Goal: Task Accomplishment & Management: Manage account settings

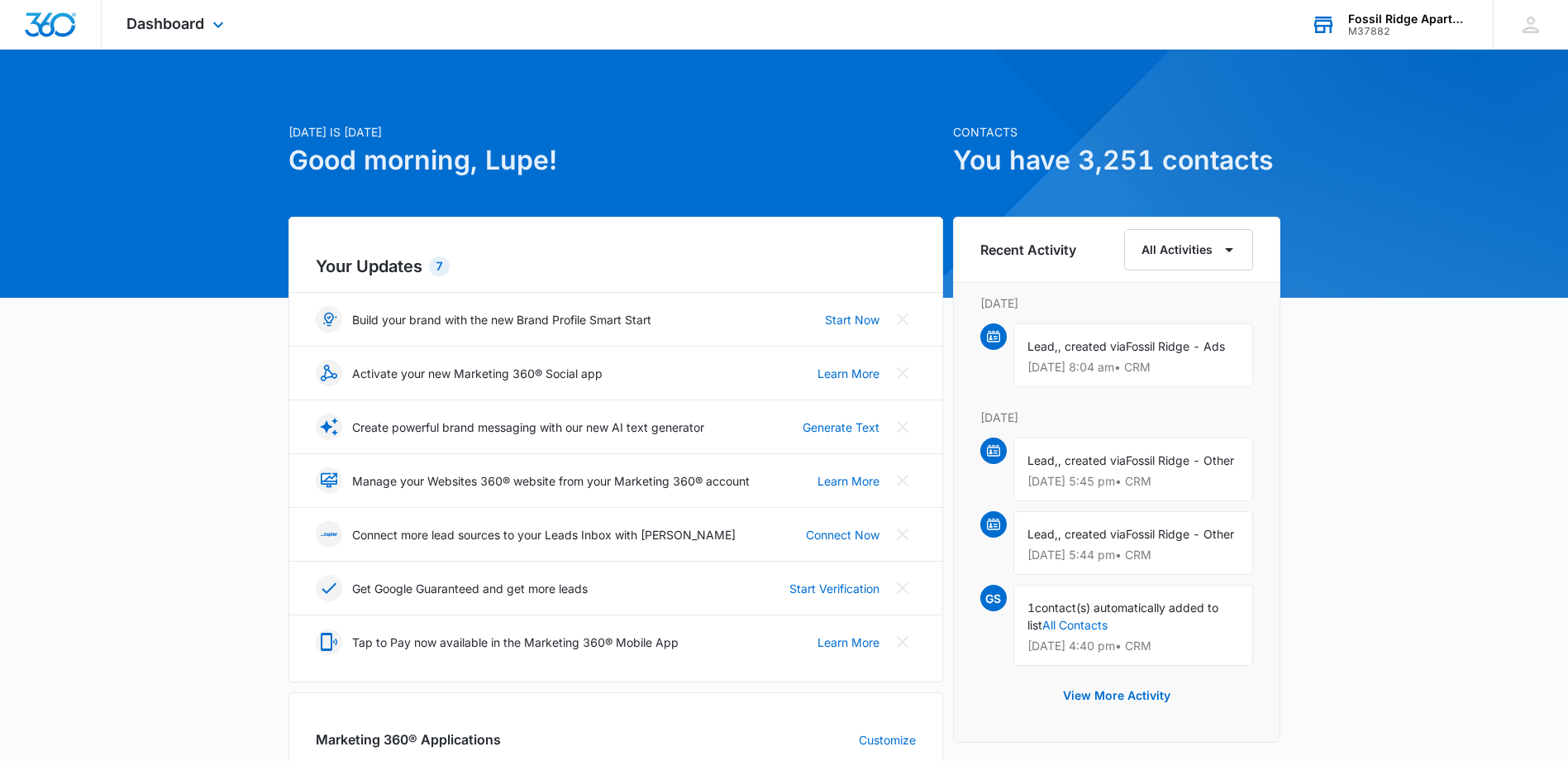
click at [1379, 18] on div "Fossil Ridge Apartments" at bounding box center [1408, 18] width 121 height 13
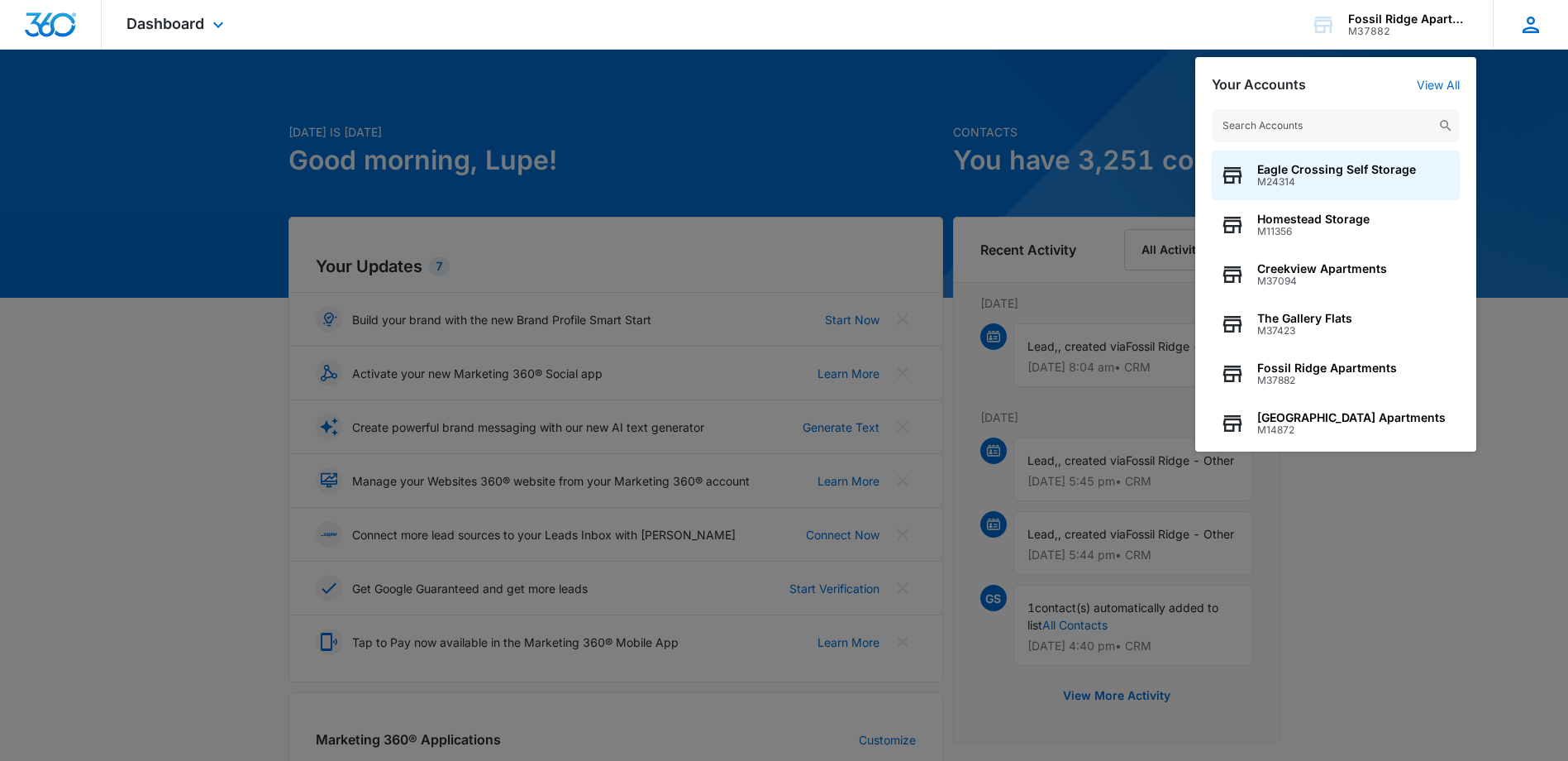
click at [1529, 13] on icon at bounding box center [1531, 24] width 25 height 25
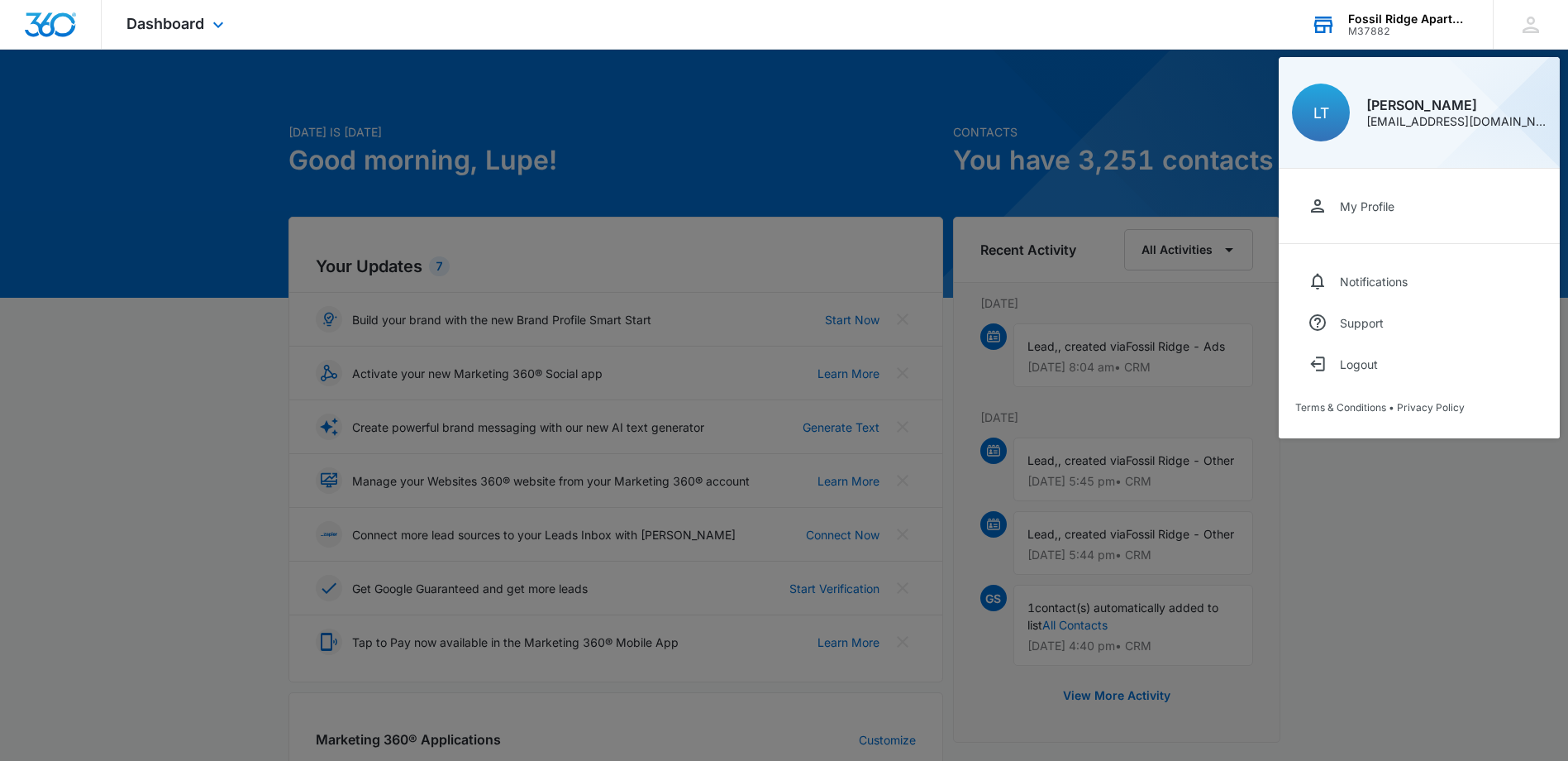
click at [1420, 22] on div "Fossil Ridge Apartments" at bounding box center [1408, 18] width 121 height 13
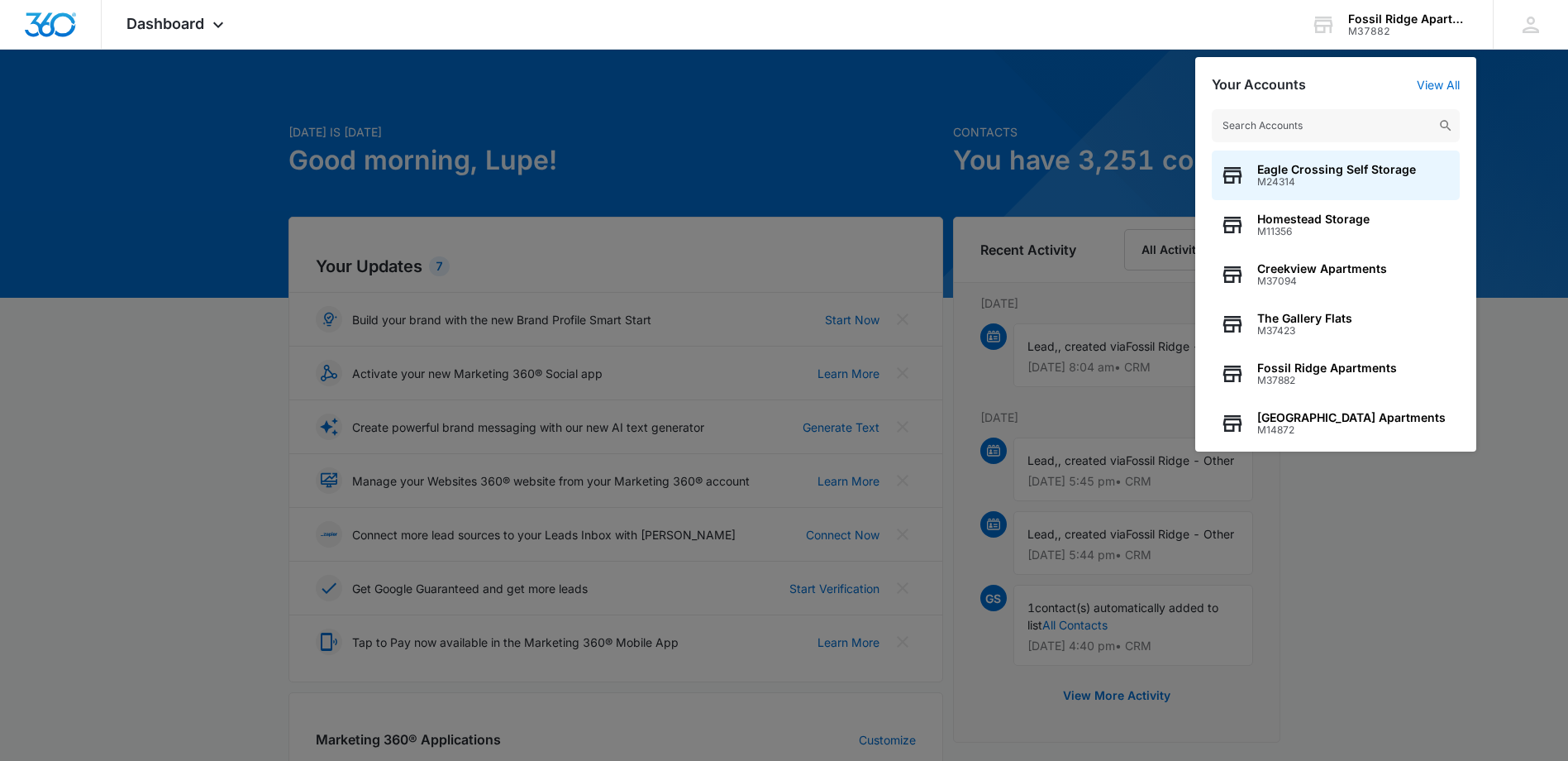
click at [1016, 93] on div at bounding box center [784, 380] width 1568 height 761
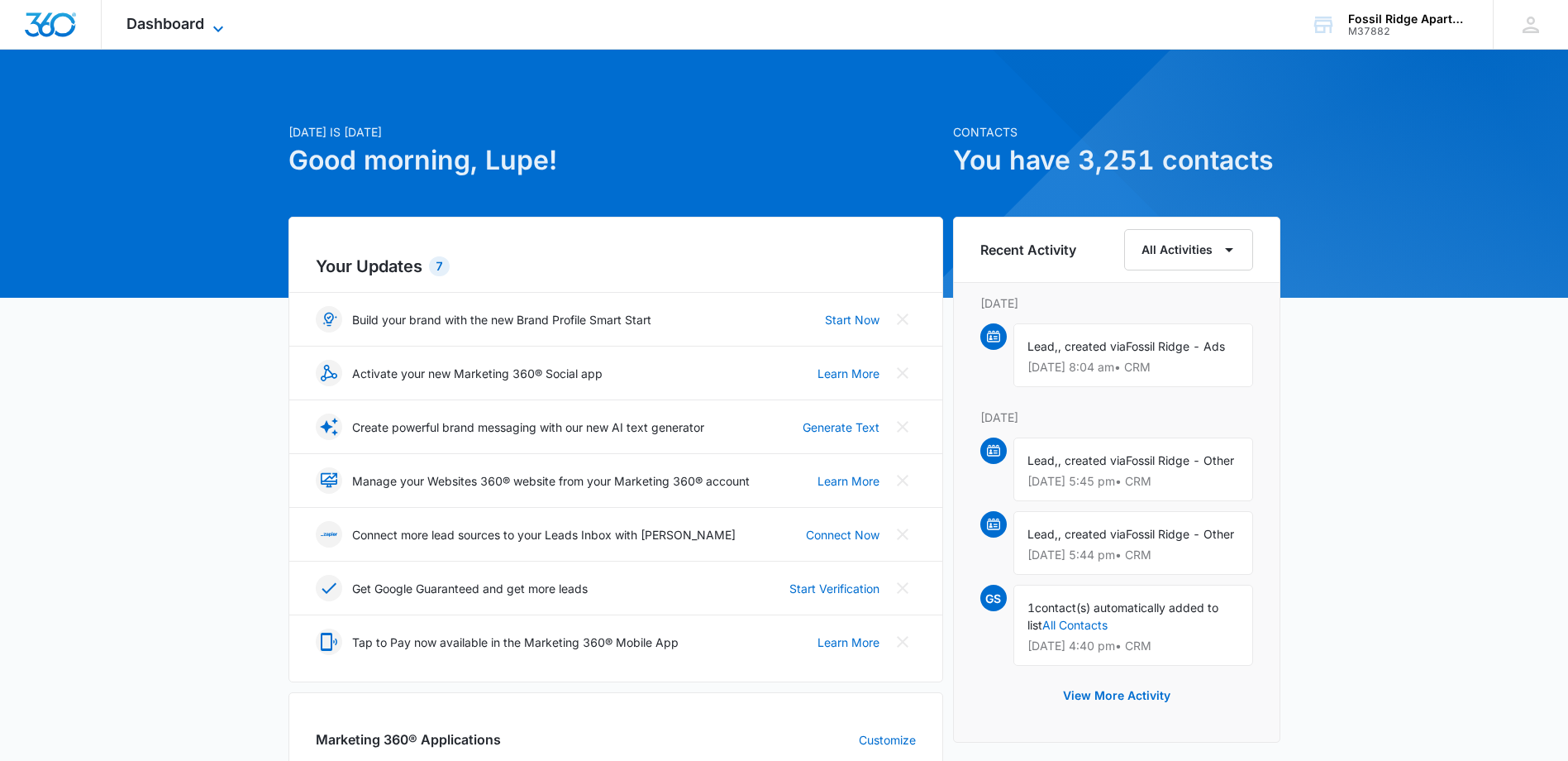
click at [197, 24] on span "Dashboard" at bounding box center [166, 23] width 78 height 17
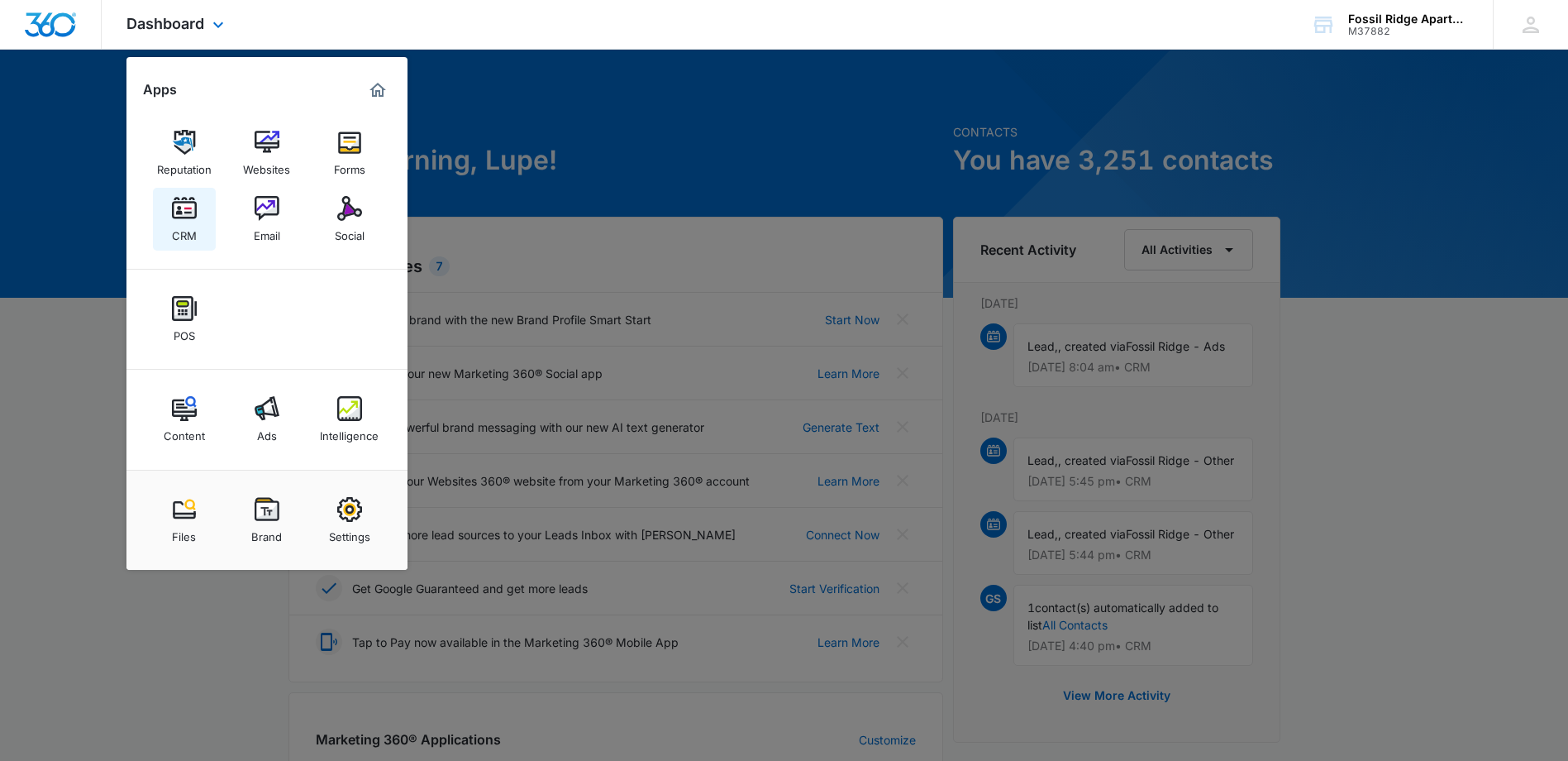
drag, startPoint x: 188, startPoint y: 212, endPoint x: 200, endPoint y: 213, distance: 12.0
click at [188, 213] on img at bounding box center [184, 208] width 25 height 25
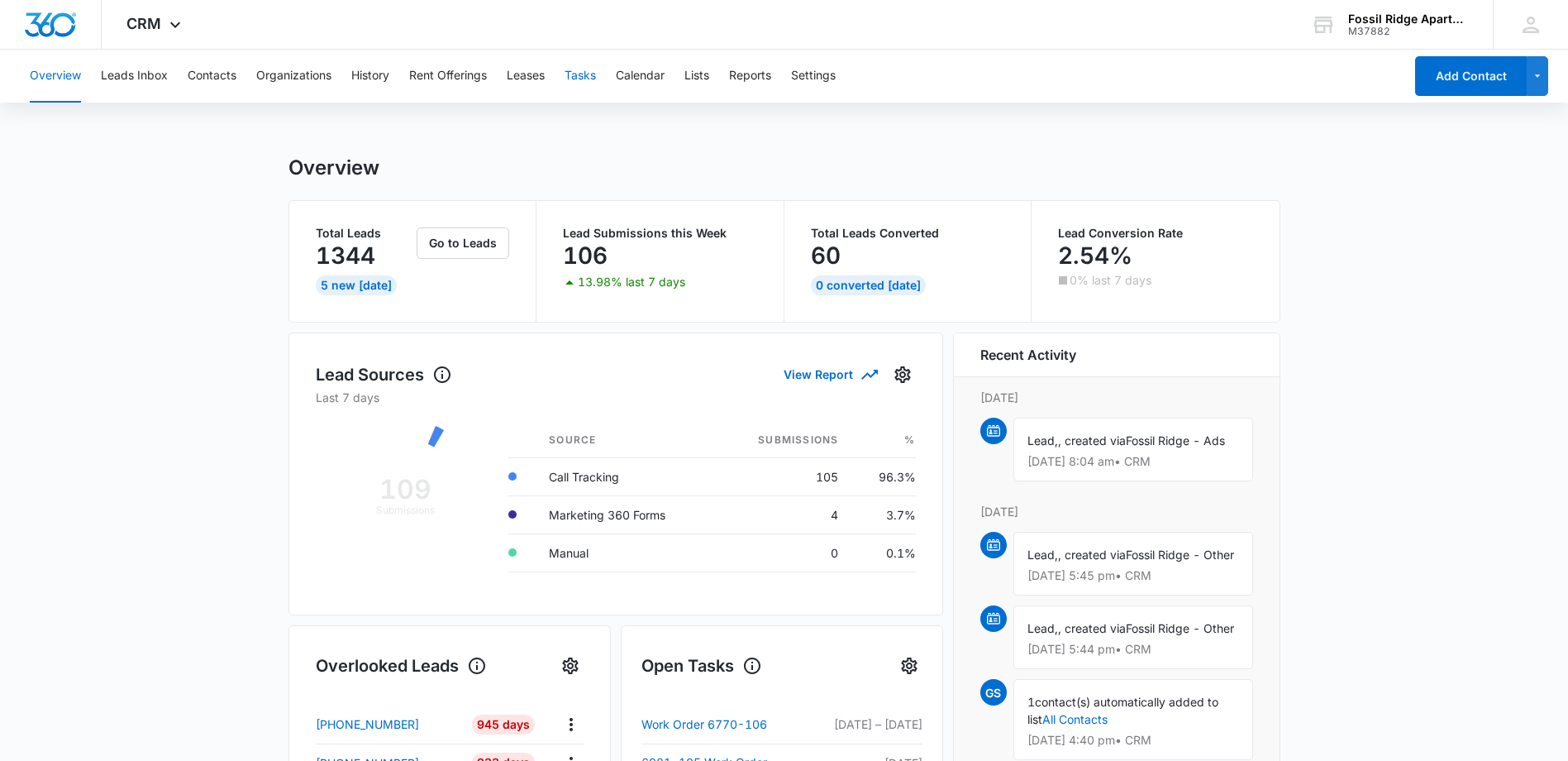
click at [589, 74] on button "Tasks" at bounding box center [579, 76] width 31 height 53
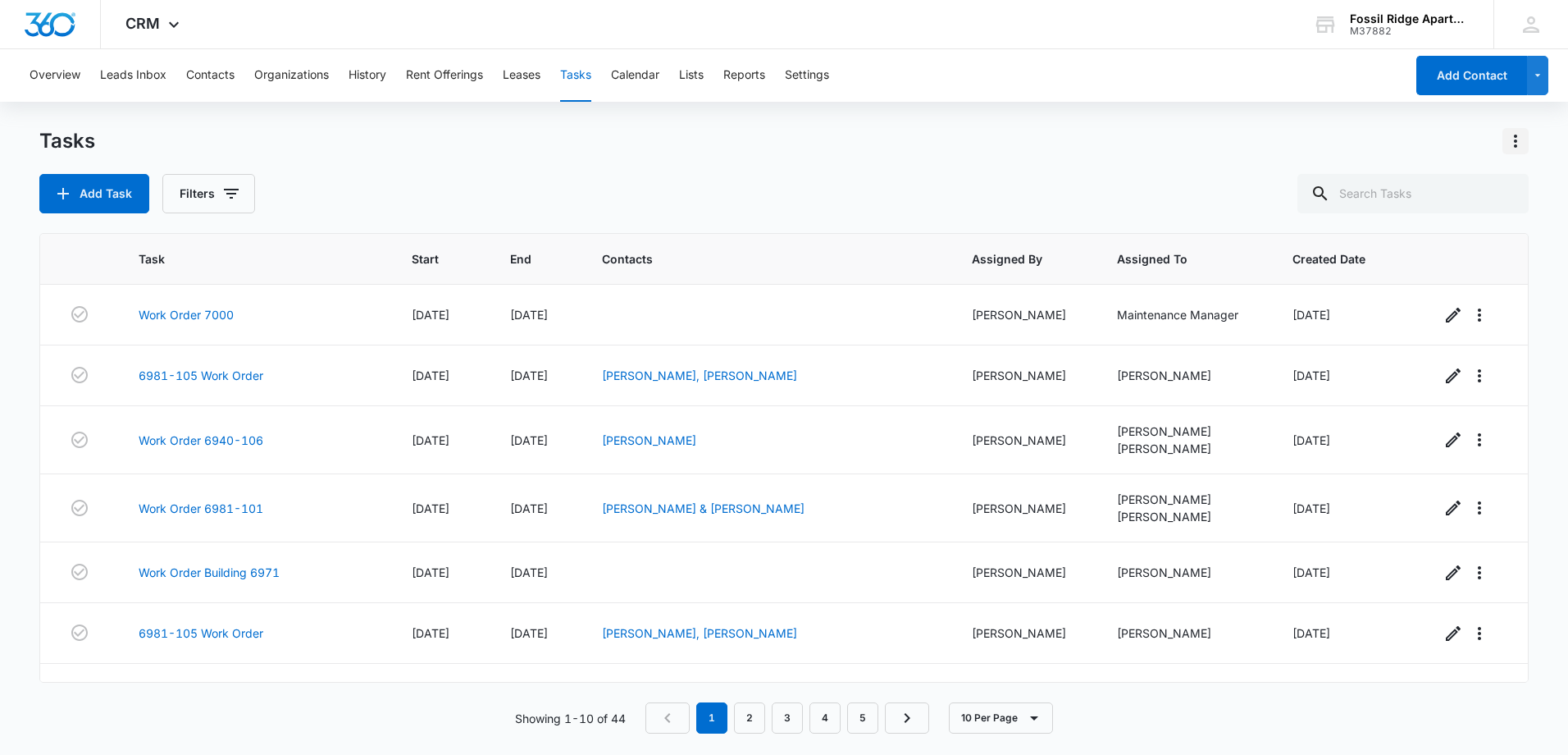
click at [1516, 141] on icon "Actions" at bounding box center [1515, 141] width 3 height 13
click at [1532, 72] on icon "button" at bounding box center [1537, 75] width 14 height 20
click at [1267, 194] on div "Add Task Filters" at bounding box center [784, 193] width 1489 height 40
click at [1443, 316] on icon "button" at bounding box center [1453, 315] width 20 height 20
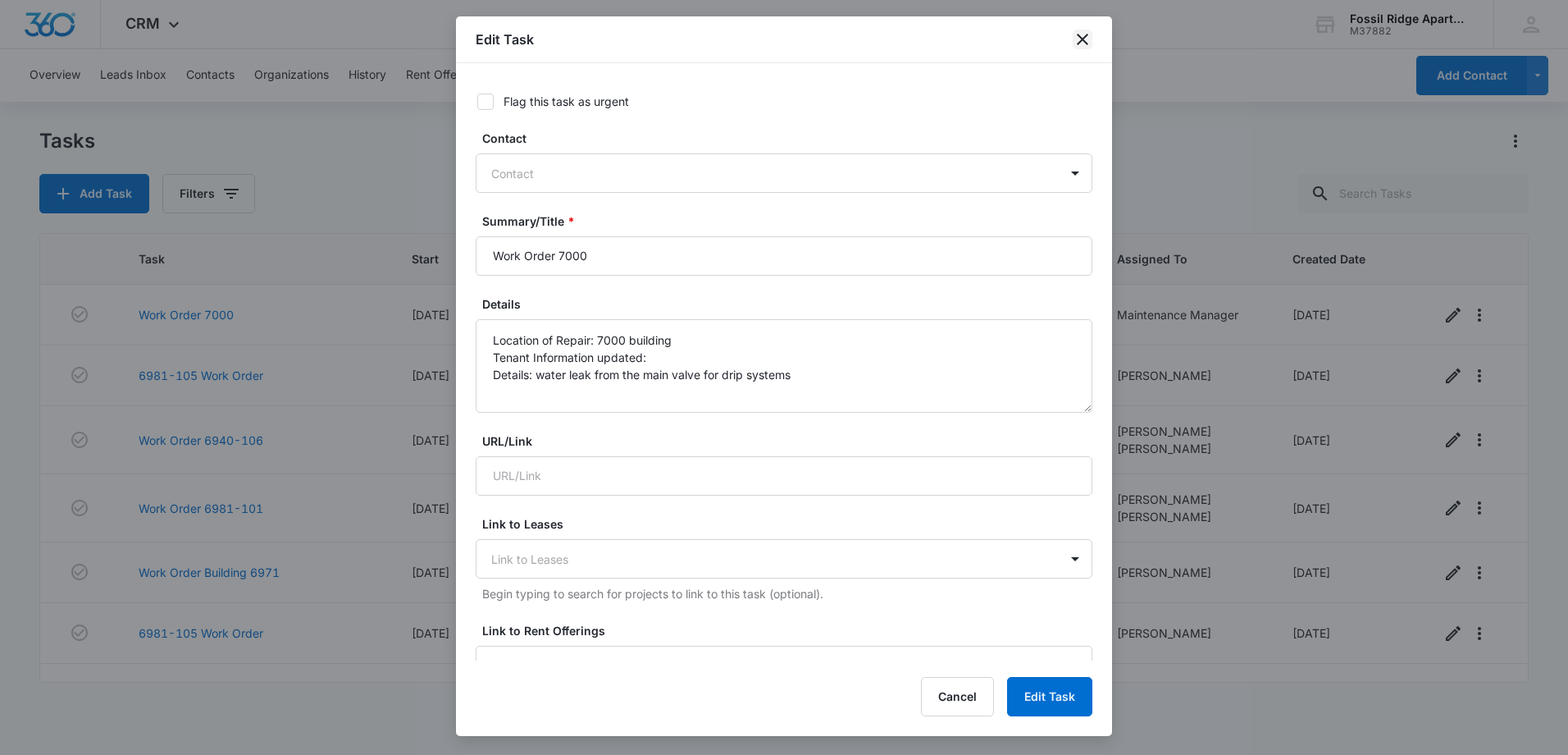
click at [1077, 39] on icon "close" at bounding box center [1083, 40] width 20 height 20
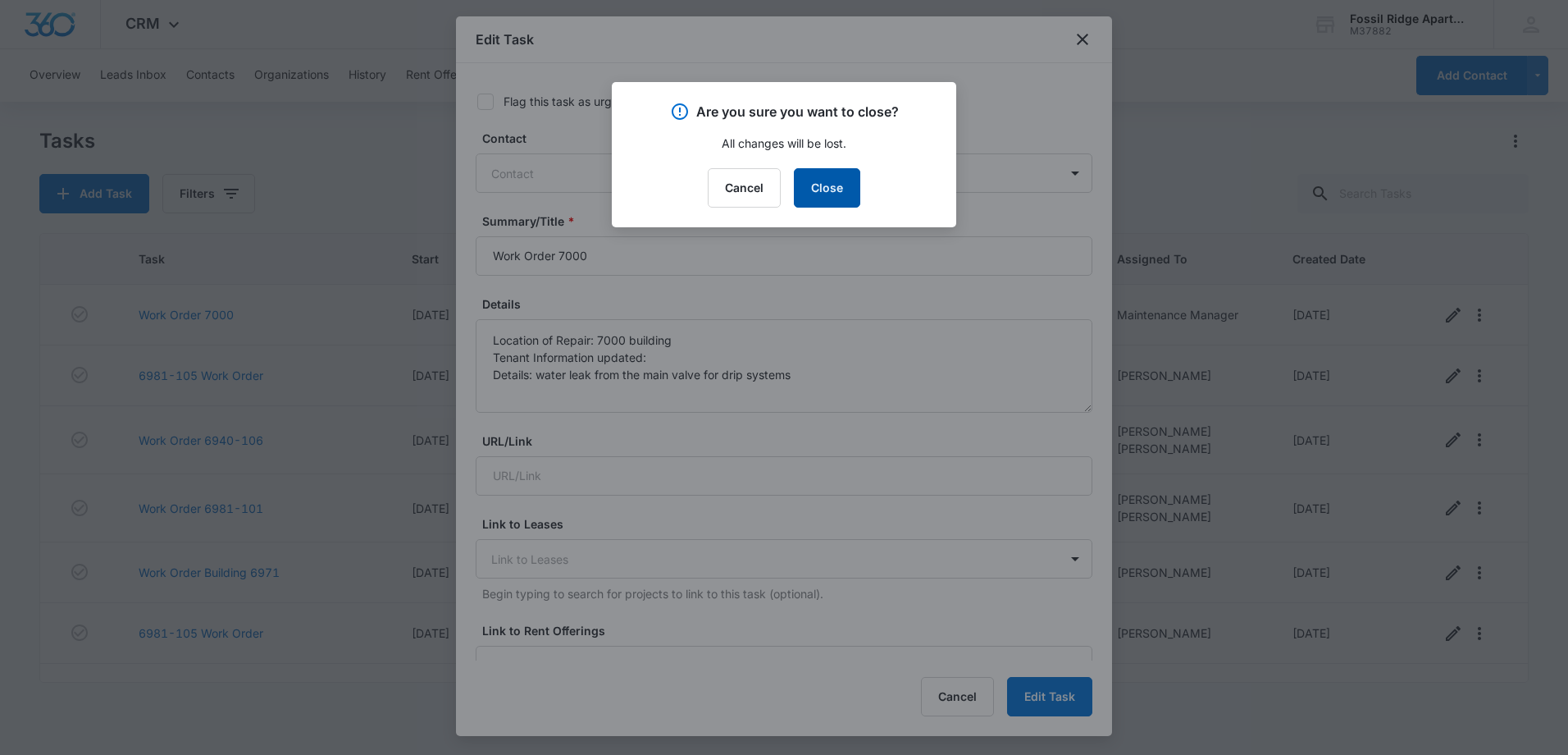
click at [850, 193] on button "Close" at bounding box center [826, 188] width 66 height 40
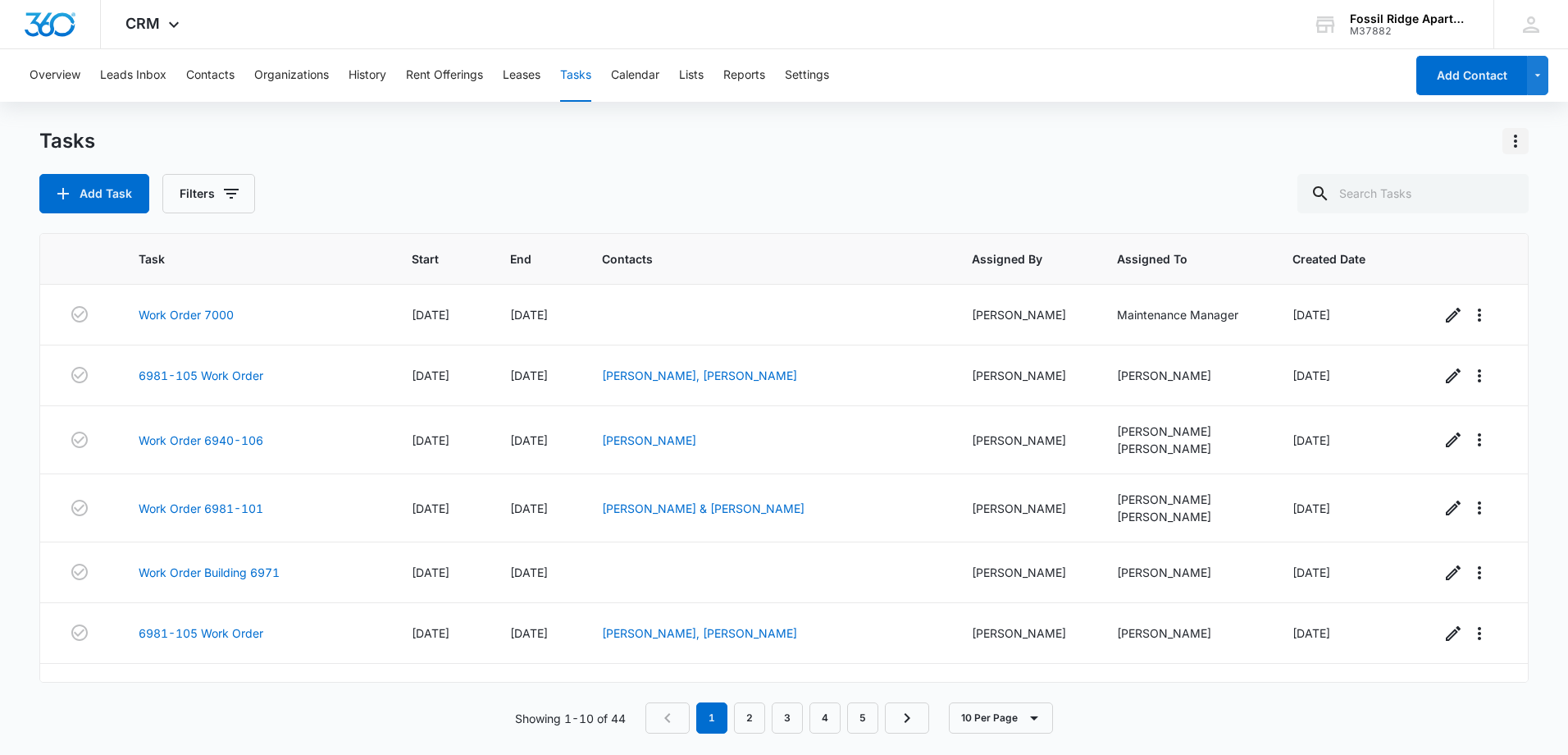
click at [1526, 147] on button "Actions" at bounding box center [1516, 141] width 26 height 26
click at [1546, 82] on button "button" at bounding box center [1537, 75] width 22 height 40
click at [1241, 163] on div "Tasks Add Task Filters" at bounding box center [784, 170] width 1489 height 85
click at [1542, 26] on div at bounding box center [1530, 24] width 25 height 25
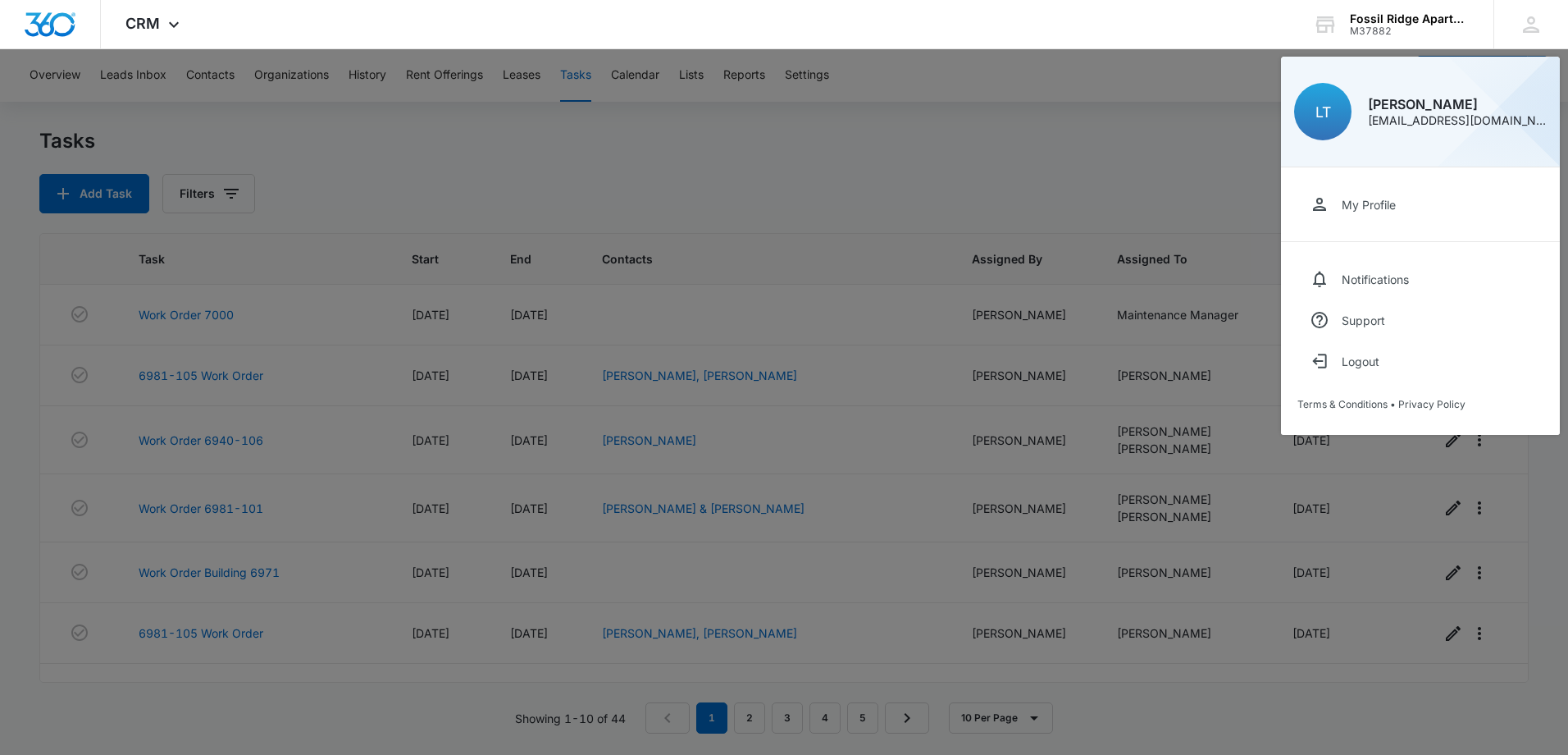
click at [1089, 136] on div at bounding box center [784, 378] width 1568 height 755
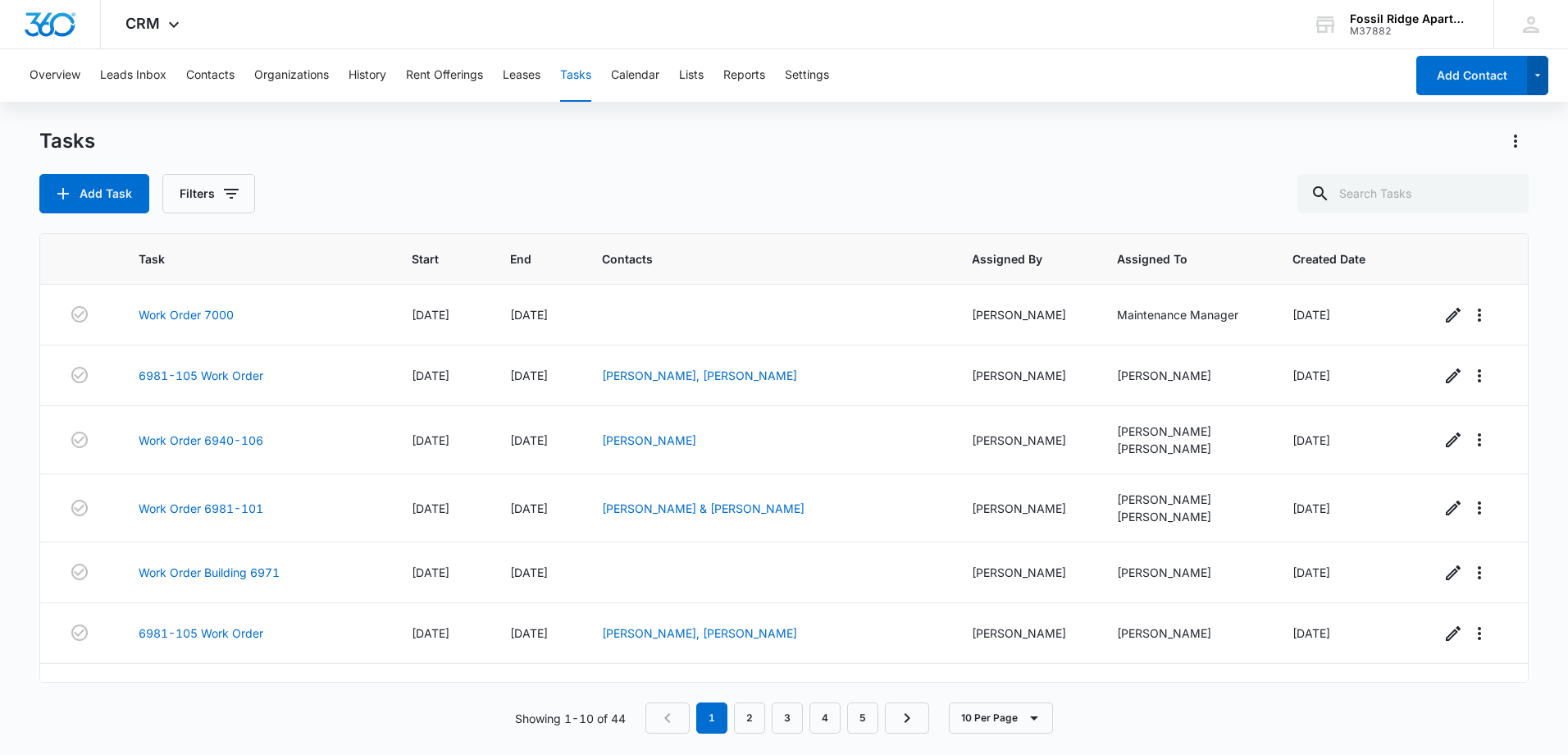
click at [1538, 91] on button "button" at bounding box center [1537, 75] width 22 height 40
click at [1469, 316] on icon "button" at bounding box center [1479, 315] width 20 height 20
click at [1264, 206] on div "Add Task Filters" at bounding box center [784, 193] width 1489 height 40
click at [1540, 83] on icon "button" at bounding box center [1537, 75] width 14 height 20
click at [1369, 128] on div "Tasks" at bounding box center [784, 141] width 1489 height 26
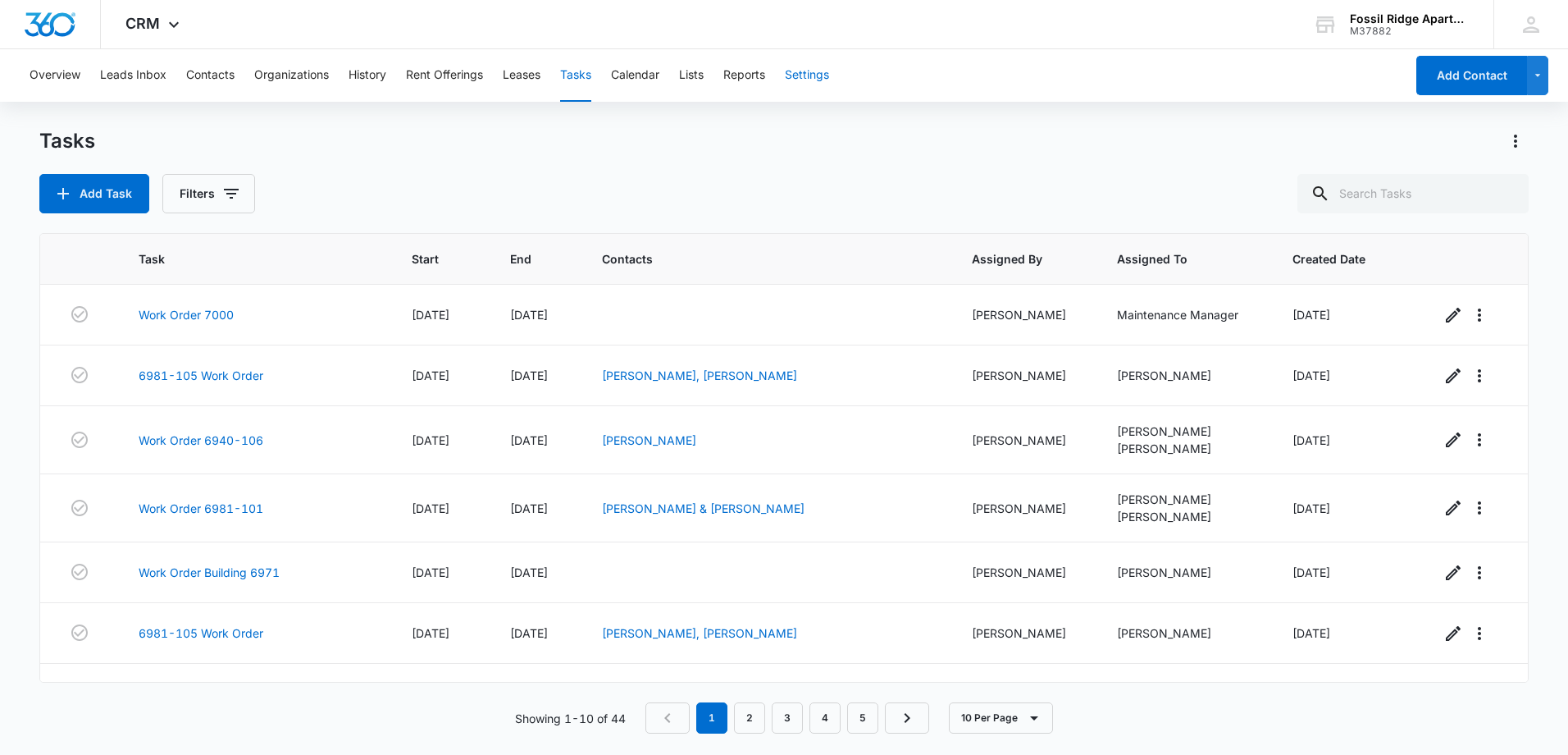
click at [800, 71] on button "Settings" at bounding box center [806, 75] width 45 height 53
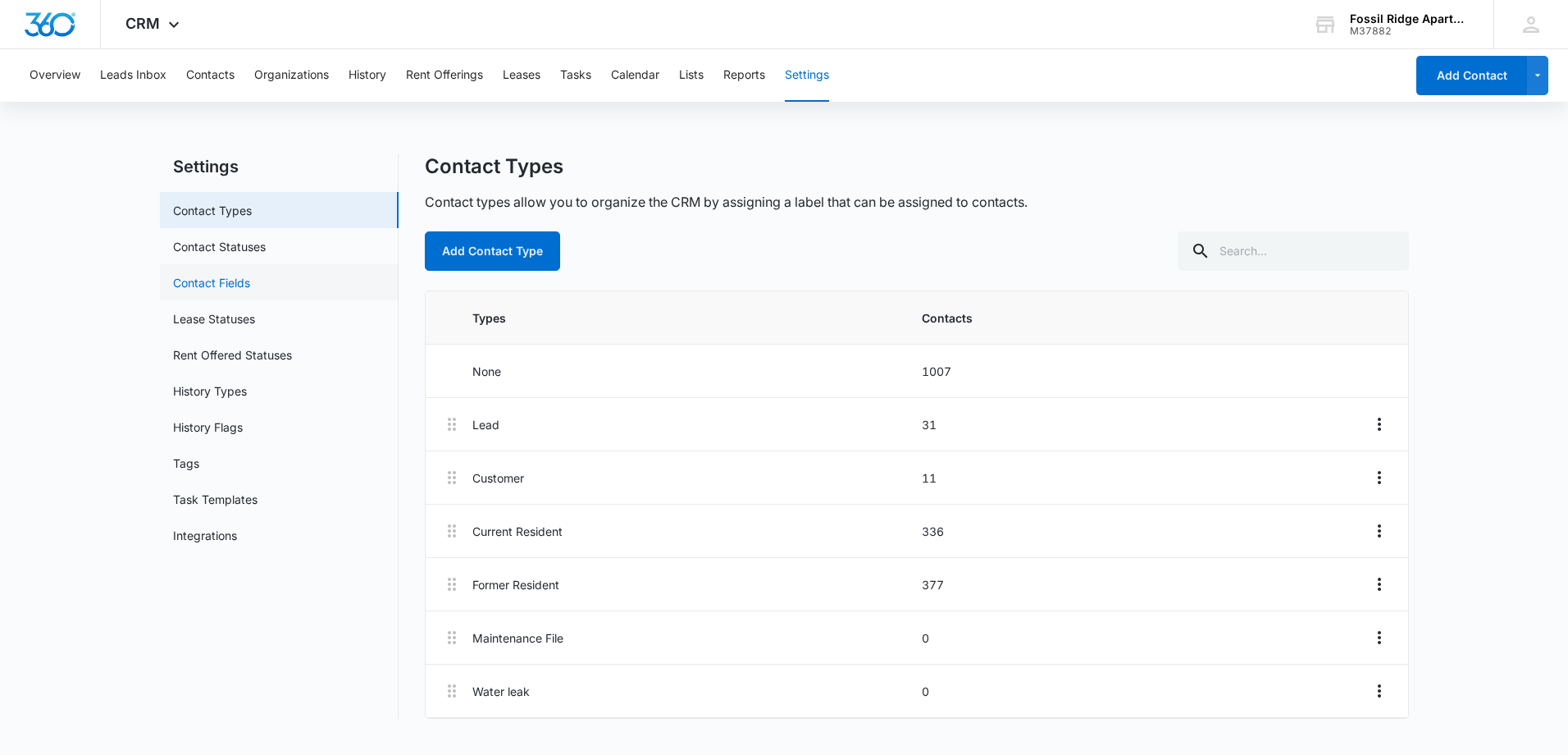
click at [247, 276] on link "Contact Fields" at bounding box center [212, 281] width 77 height 17
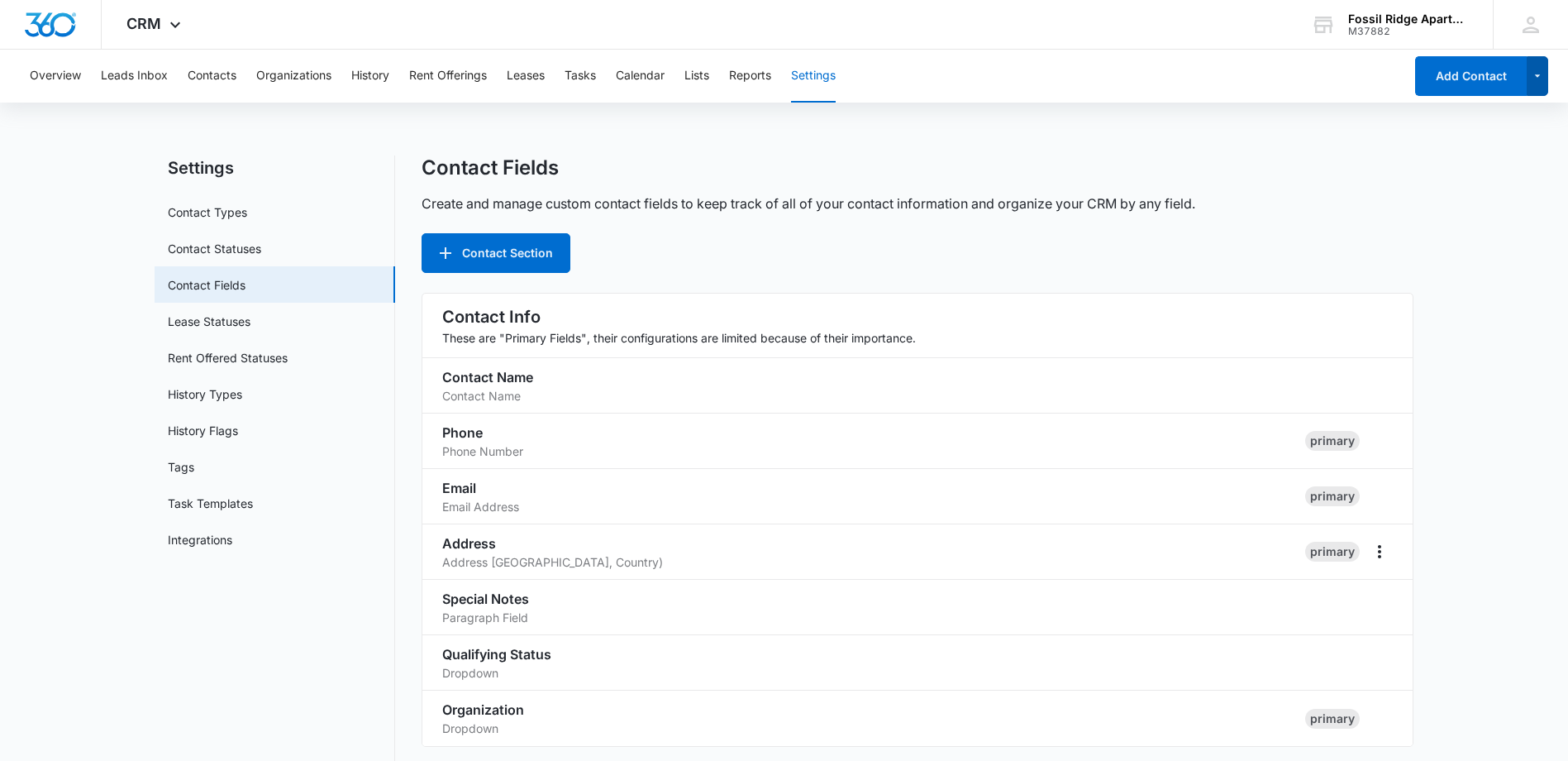
click at [1535, 84] on icon "button" at bounding box center [1538, 76] width 14 height 20
click at [1186, 208] on p "Create and manage custom contact fields to keep track of all of your contact in…" at bounding box center [808, 204] width 774 height 20
click at [218, 219] on link "Contact Types" at bounding box center [207, 212] width 79 height 17
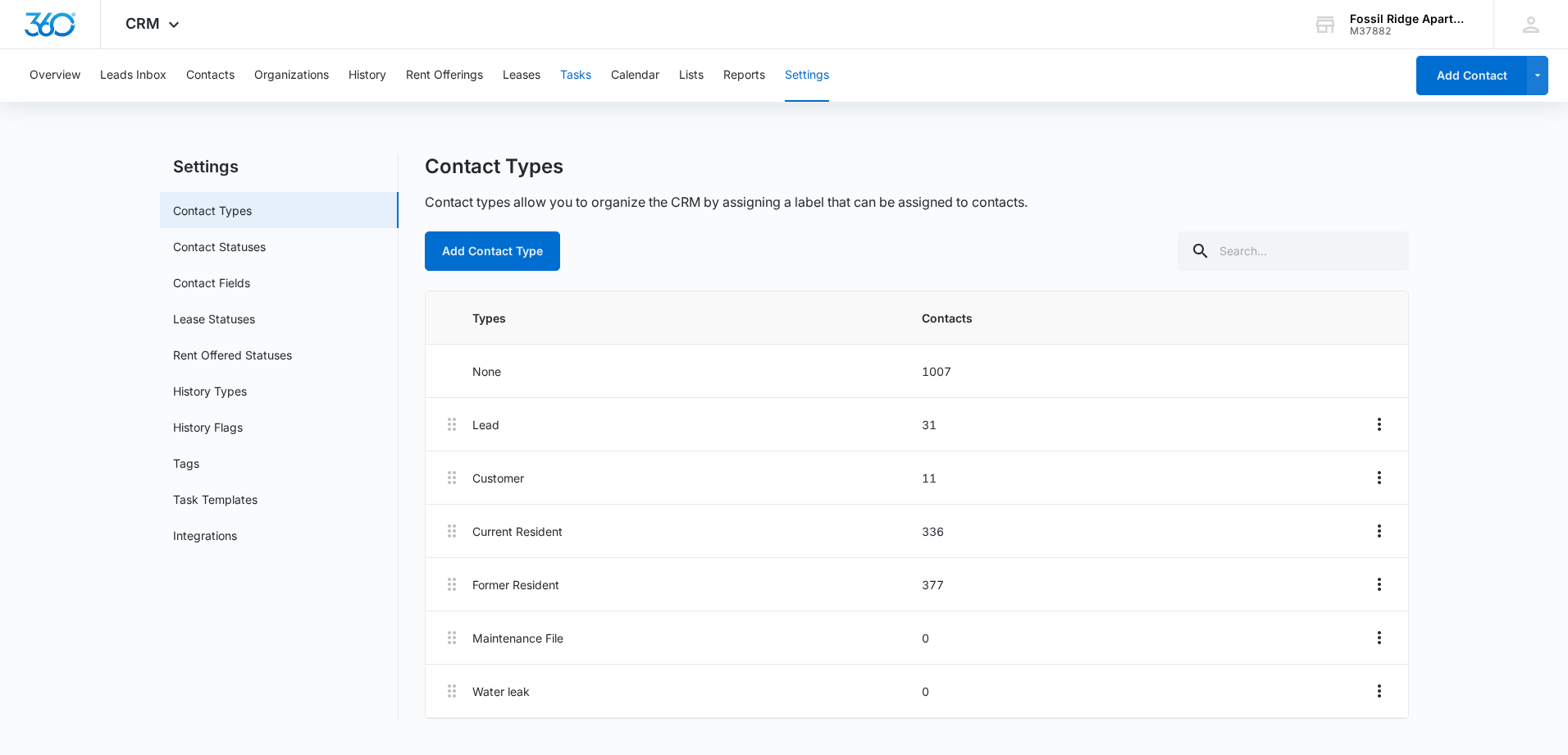
click at [581, 85] on button "Tasks" at bounding box center [575, 75] width 31 height 53
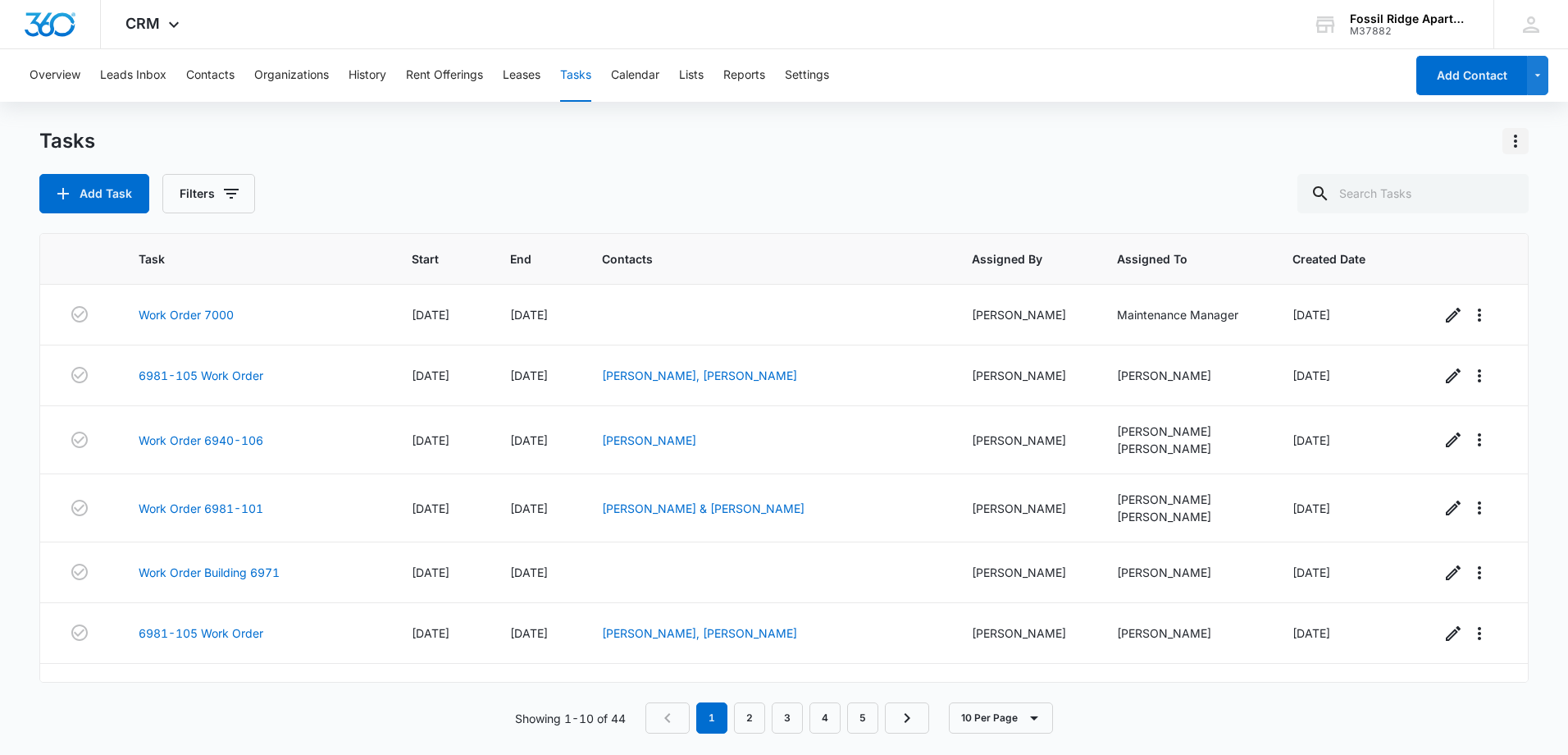
click at [1523, 150] on icon "Actions" at bounding box center [1516, 141] width 20 height 20
click at [1474, 239] on link "Task Templates" at bounding box center [1445, 236] width 84 height 14
